Goal: Task Accomplishment & Management: Complete application form

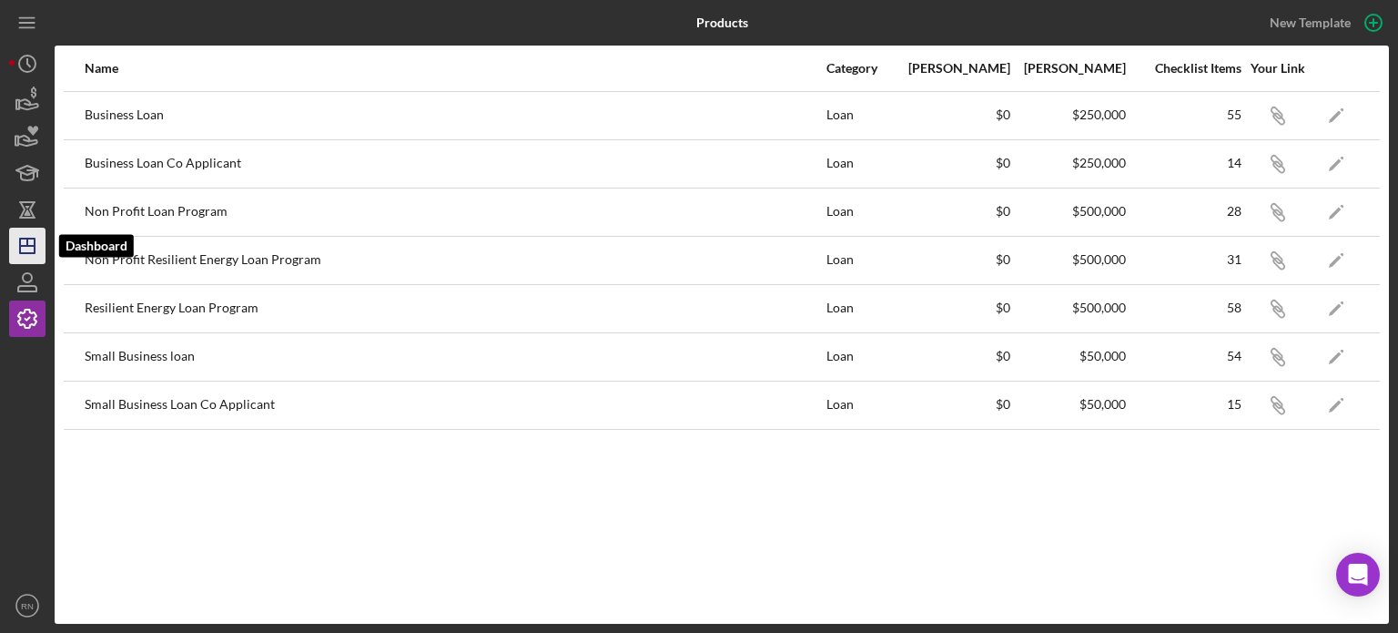
click at [40, 239] on icon "Icon/Dashboard" at bounding box center [28, 246] width 46 height 46
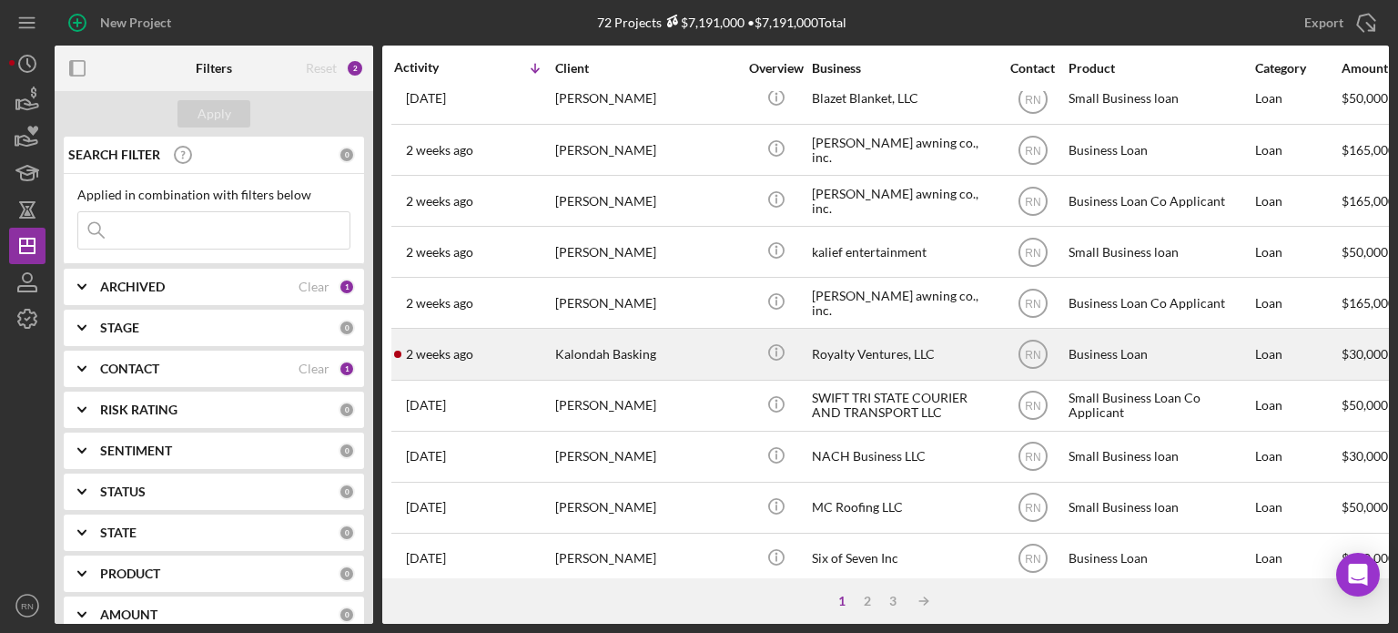
scroll to position [364, 0]
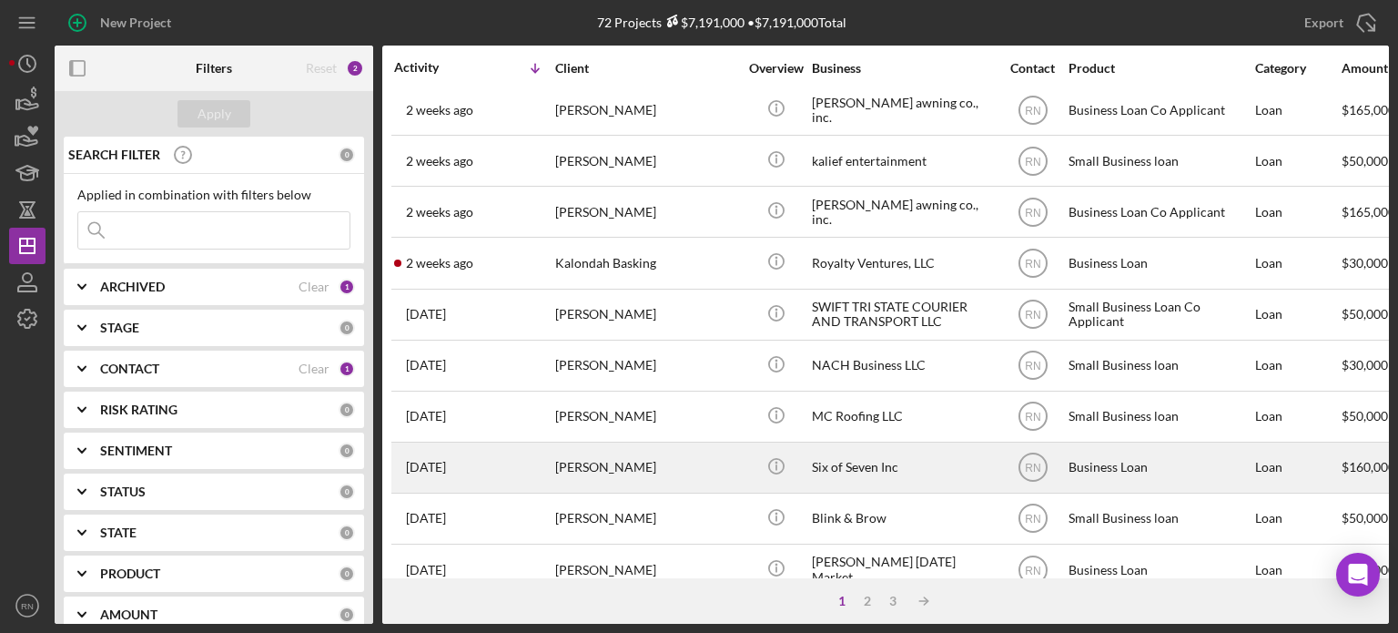
click at [647, 468] on div "[PERSON_NAME]" at bounding box center [646, 467] width 182 height 48
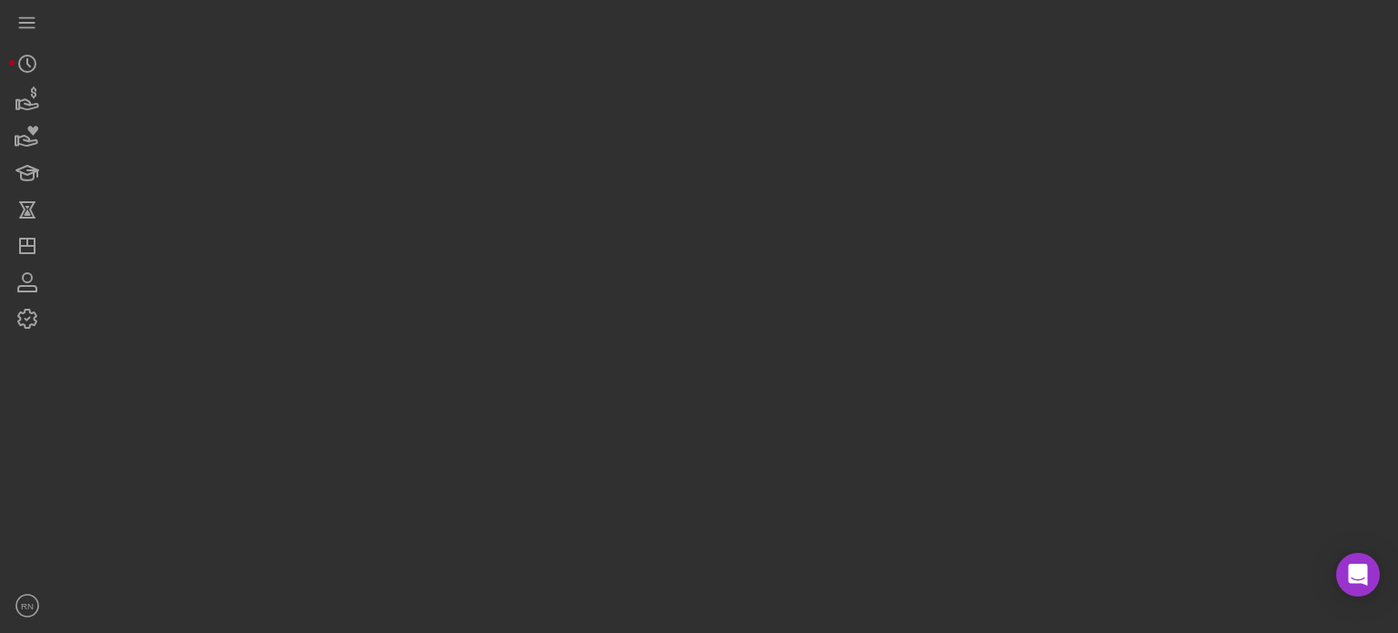
click at [647, 468] on div at bounding box center [722, 312] width 1334 height 624
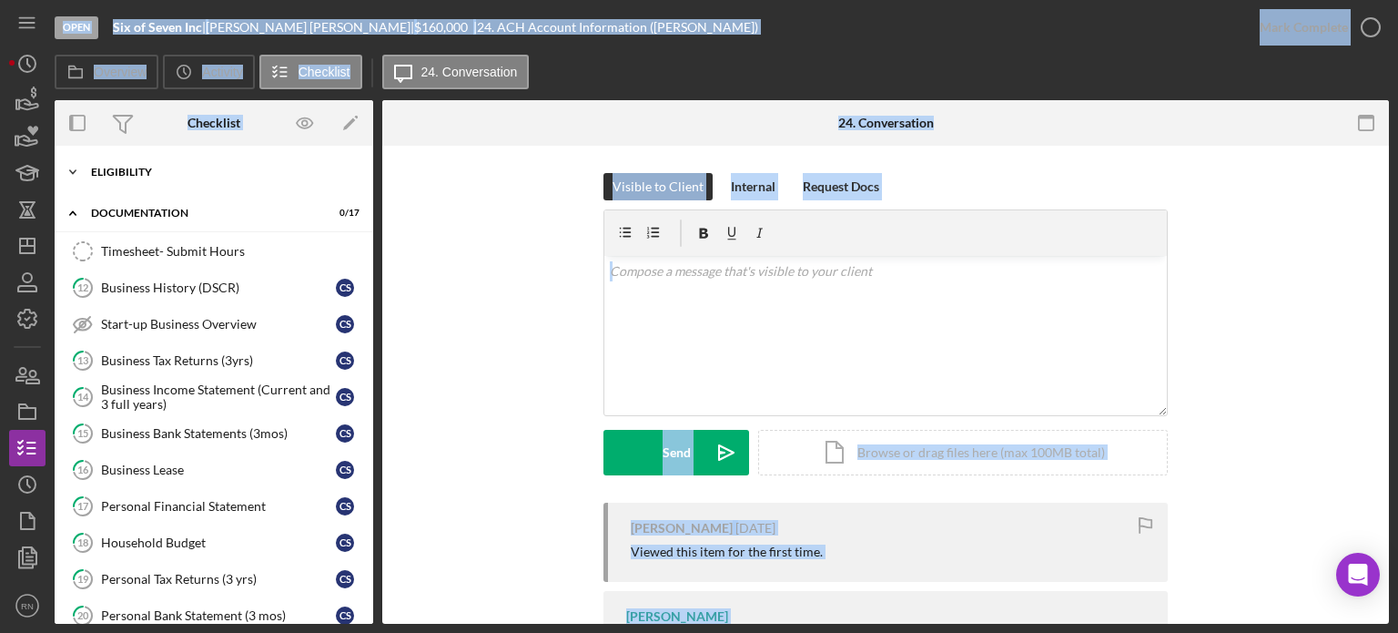
click at [132, 167] on div "Eligibility" at bounding box center [220, 172] width 259 height 11
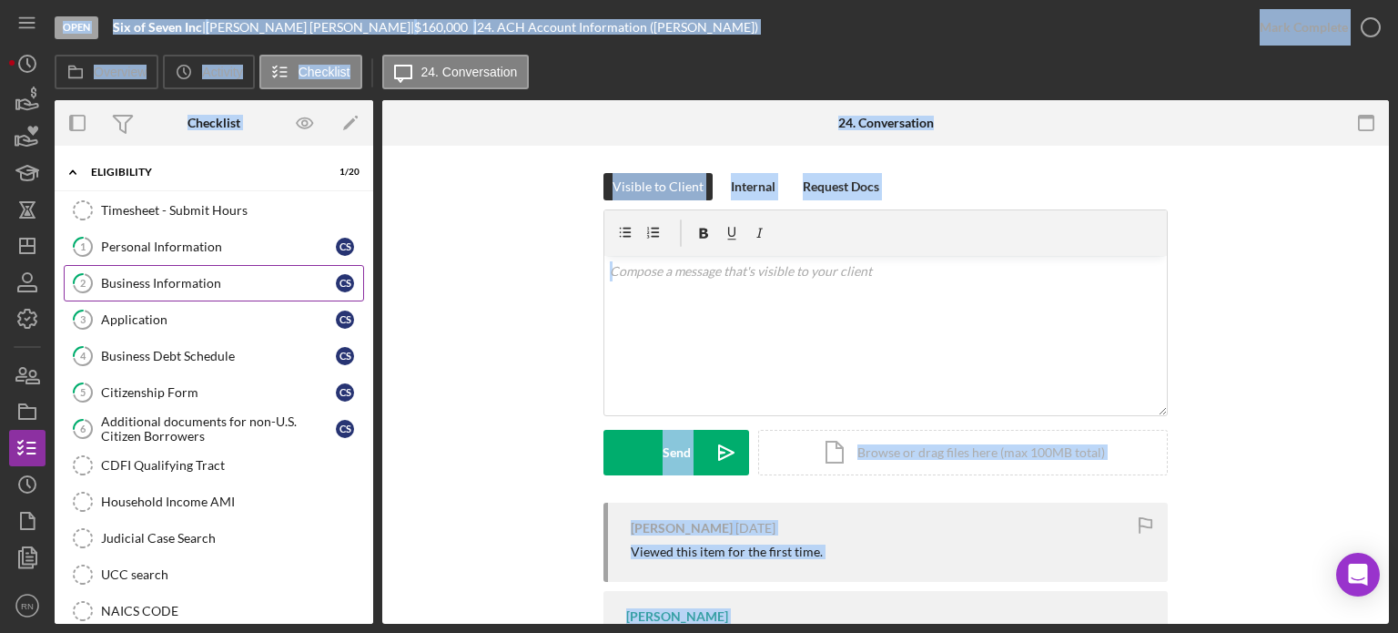
click at [228, 286] on div "Business Information" at bounding box center [218, 283] width 235 height 15
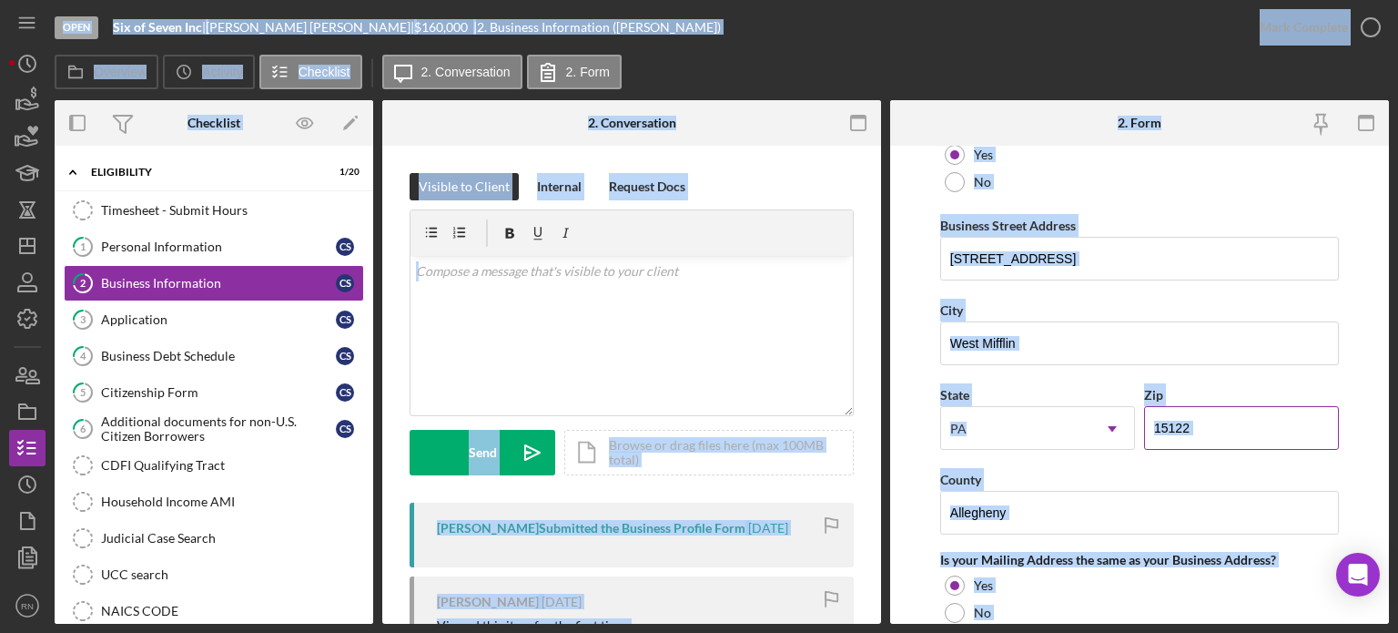
scroll to position [1001, 0]
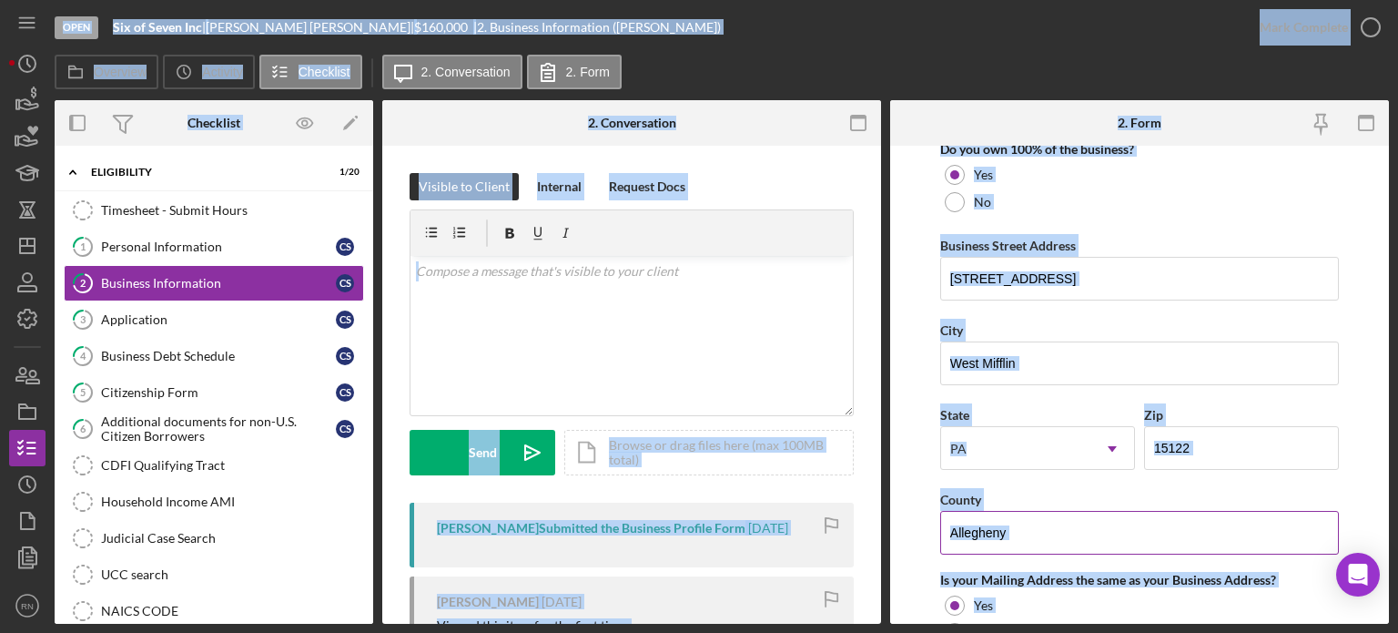
click at [1243, 494] on div "County" at bounding box center [1139, 499] width 399 height 23
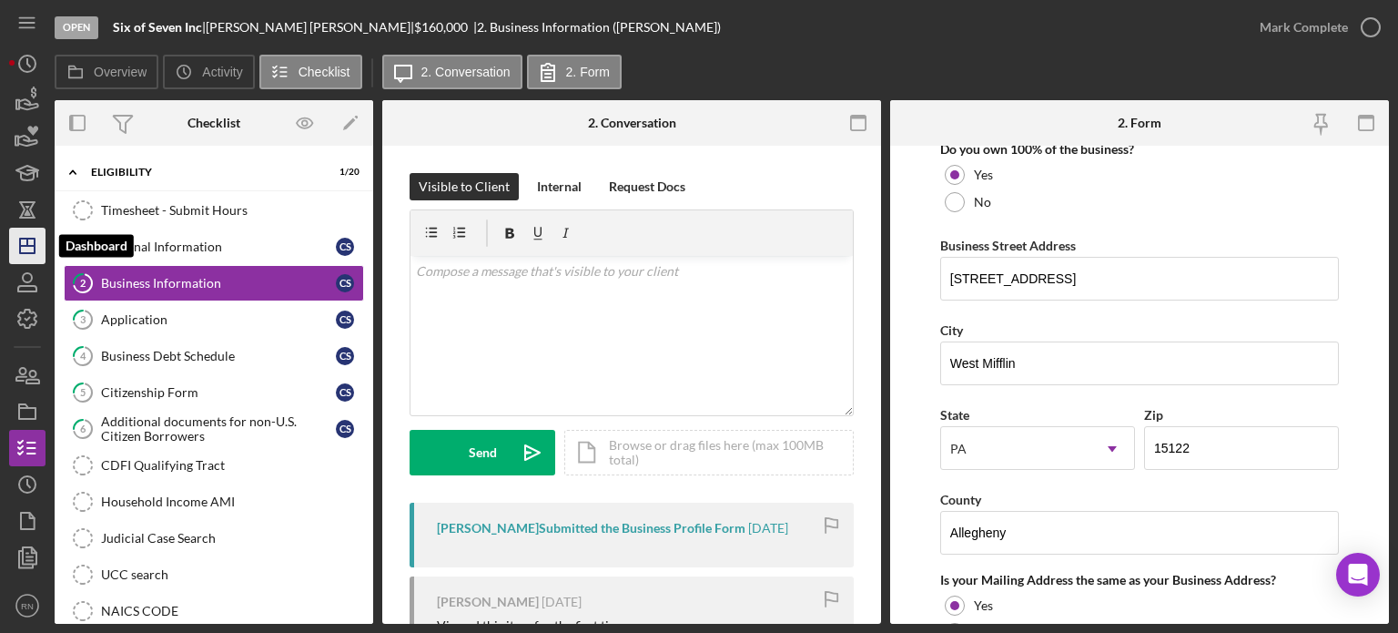
click at [28, 244] on icon "Icon/Dashboard" at bounding box center [28, 246] width 46 height 46
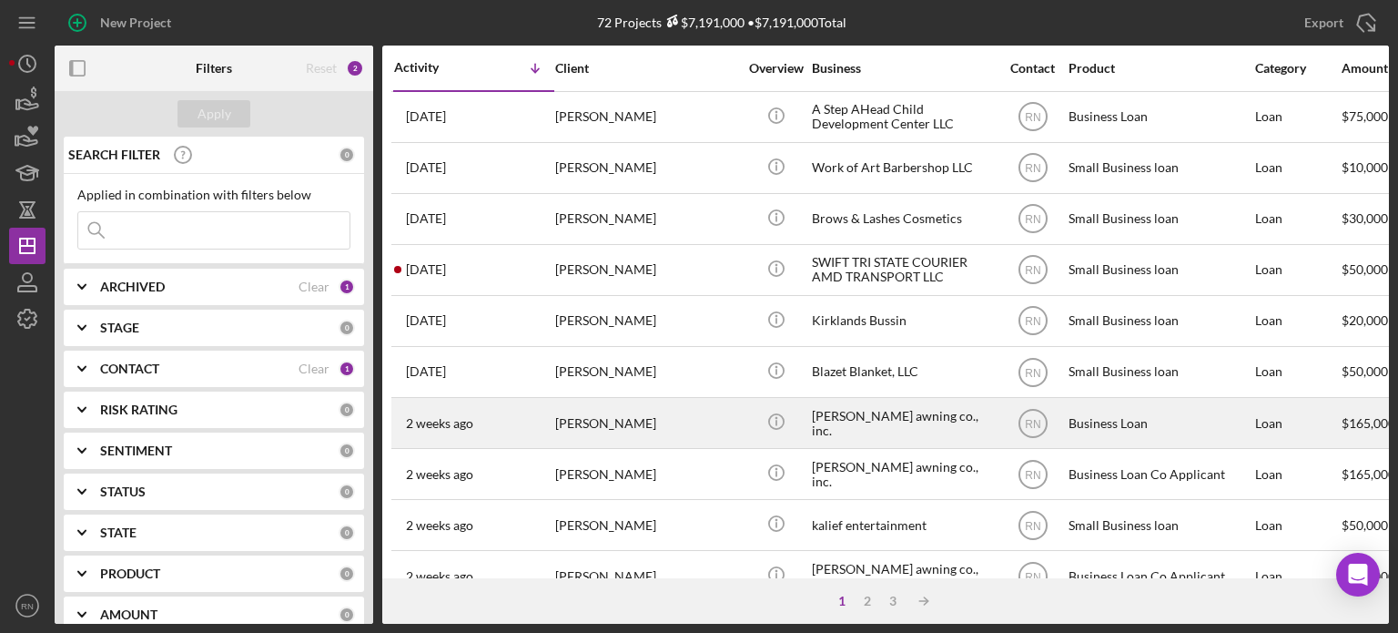
click at [652, 423] on div "[PERSON_NAME]" at bounding box center [646, 423] width 182 height 48
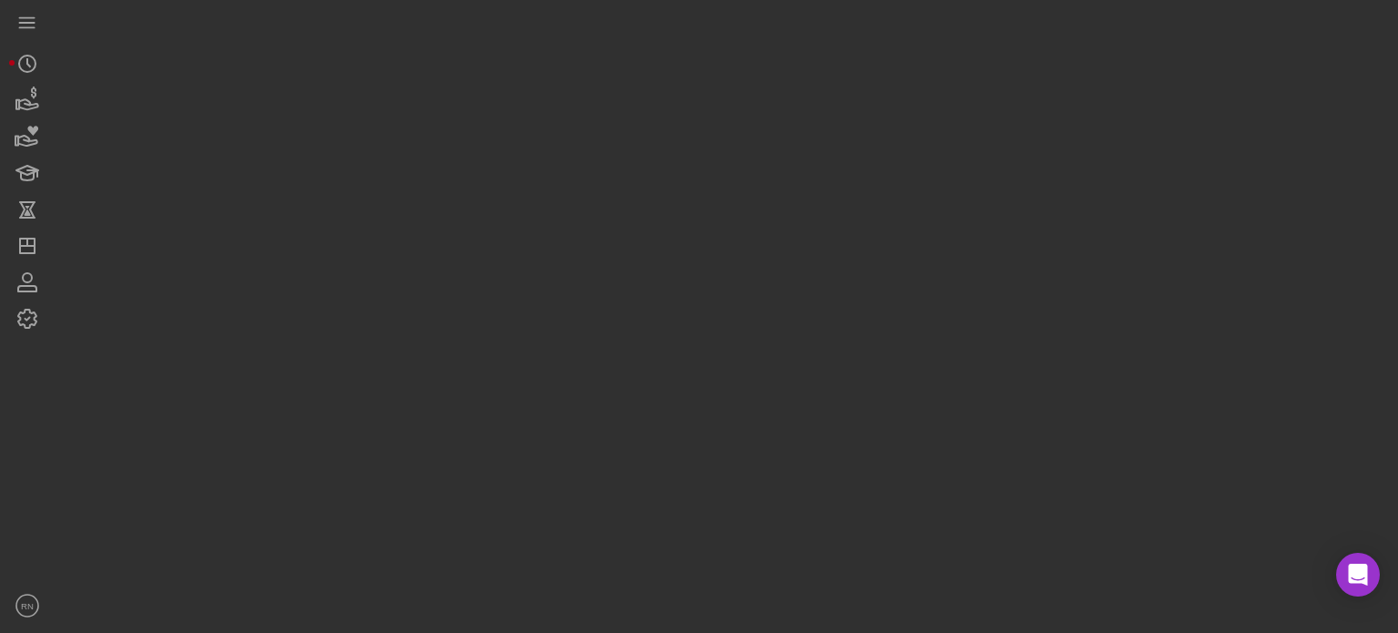
click at [652, 423] on div at bounding box center [722, 312] width 1334 height 624
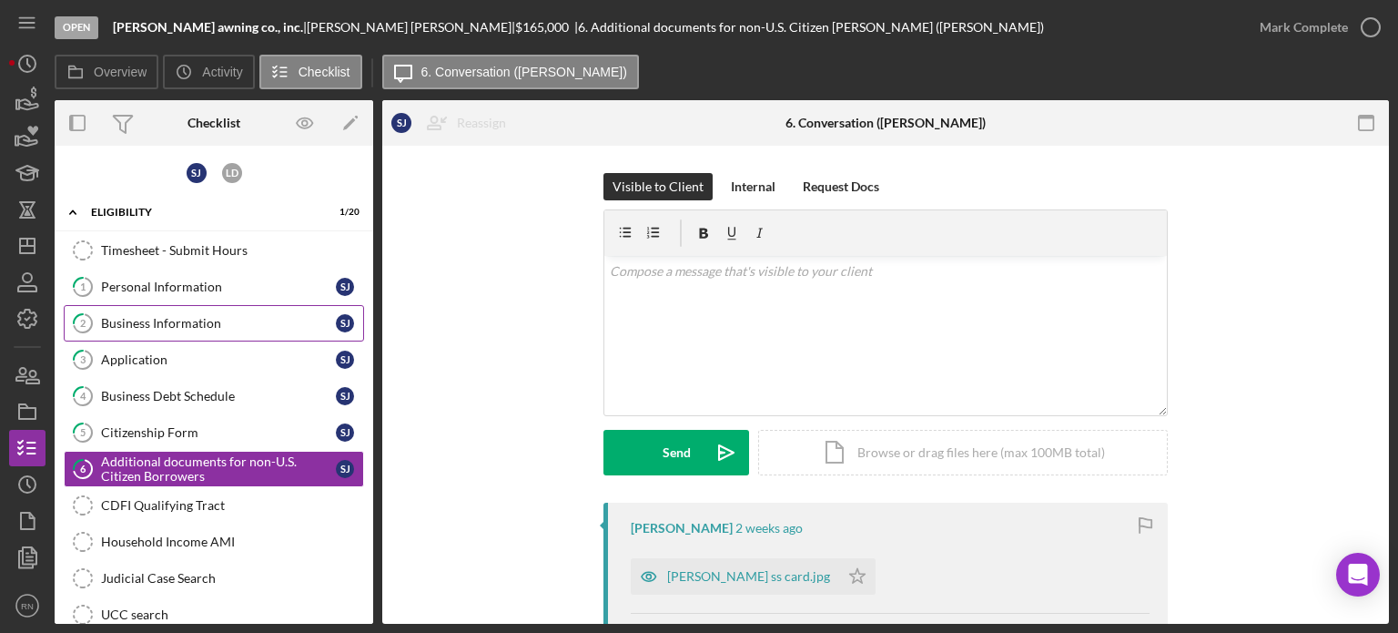
click at [186, 326] on div "Business Information" at bounding box center [218, 323] width 235 height 15
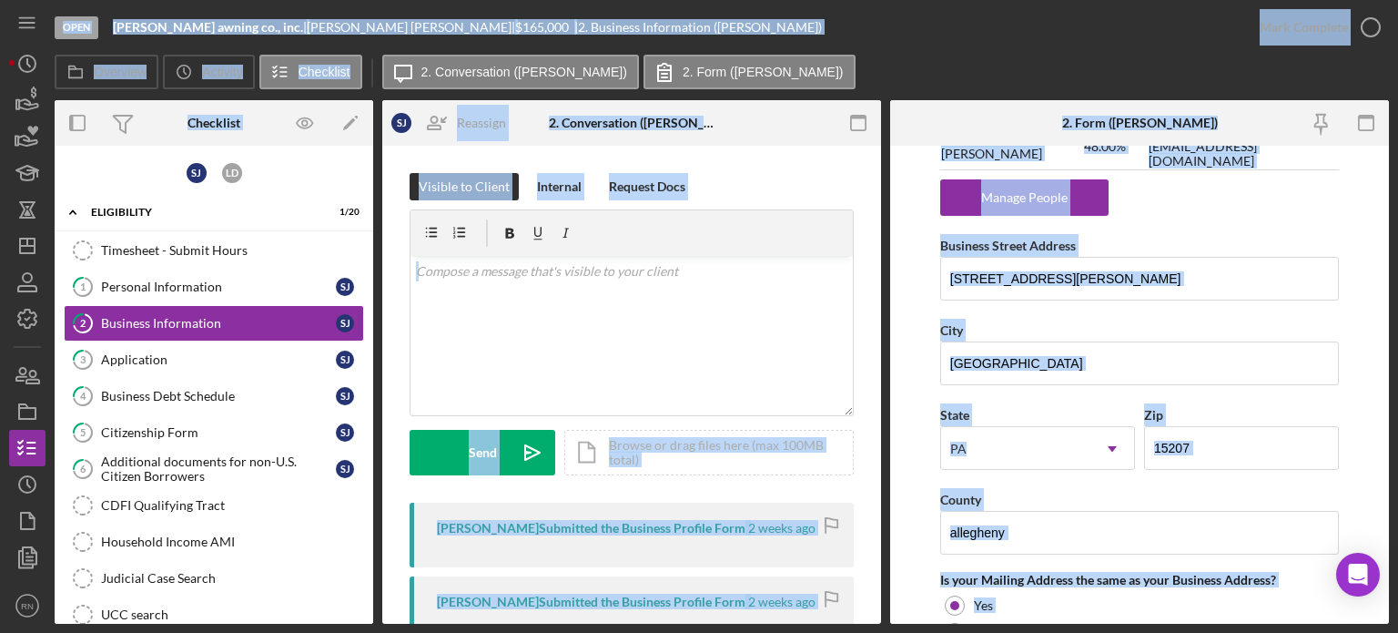
scroll to position [1274, 0]
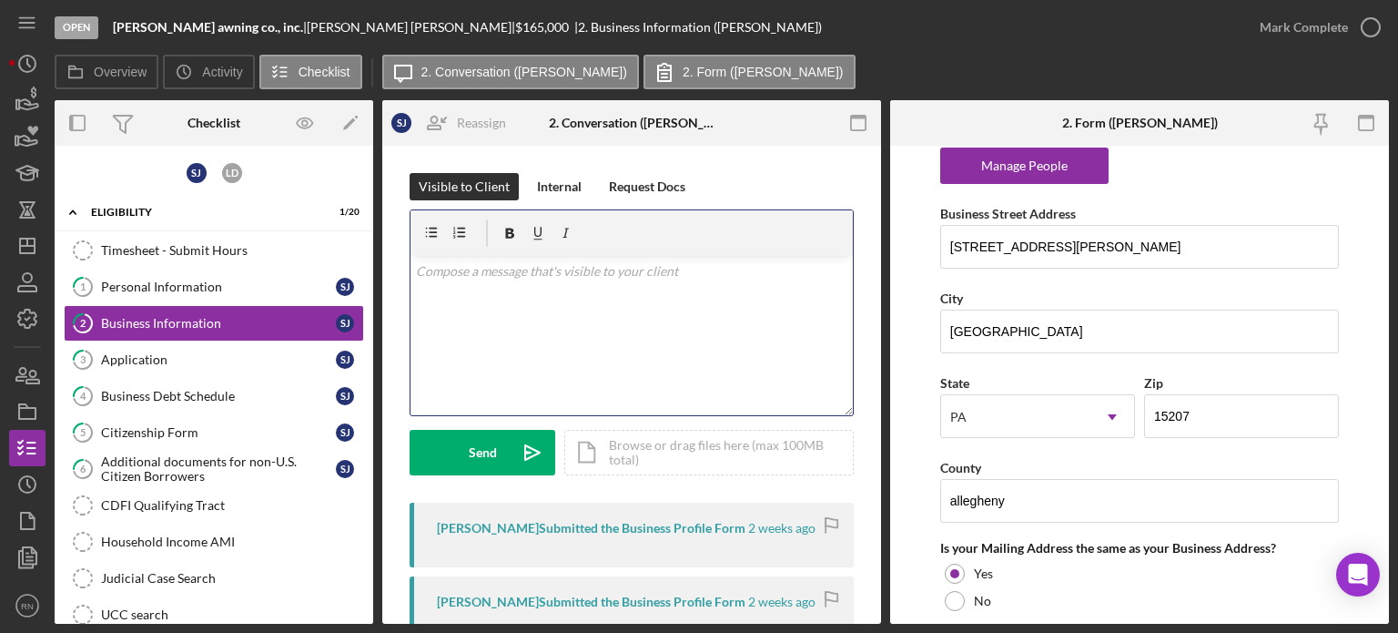
click at [583, 327] on div "v Color teal Color pink Remove color Add row above Add row below Add column bef…" at bounding box center [632, 335] width 442 height 159
